Goal: Find specific page/section: Find specific page/section

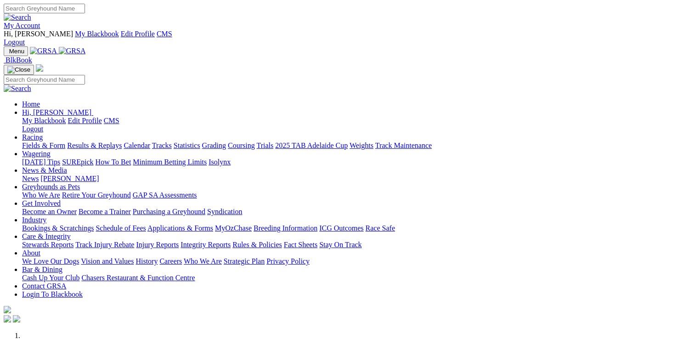
click at [71, 233] on link "Care & Integrity" at bounding box center [46, 237] width 49 height 8
click at [74, 241] on link "Stewards Reports" at bounding box center [47, 245] width 51 height 8
